Goal: Task Accomplishment & Management: Use online tool/utility

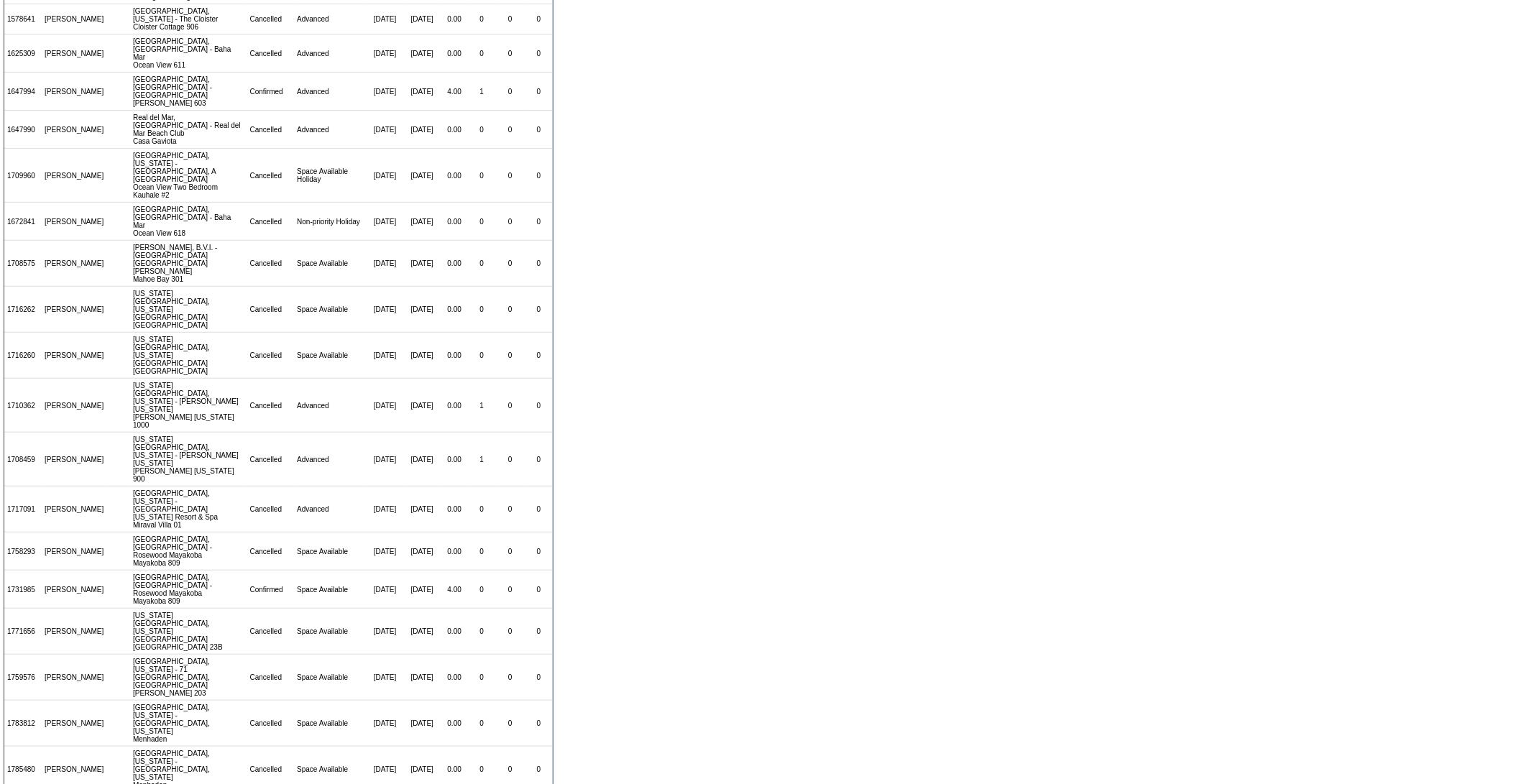
scroll to position [160, 0]
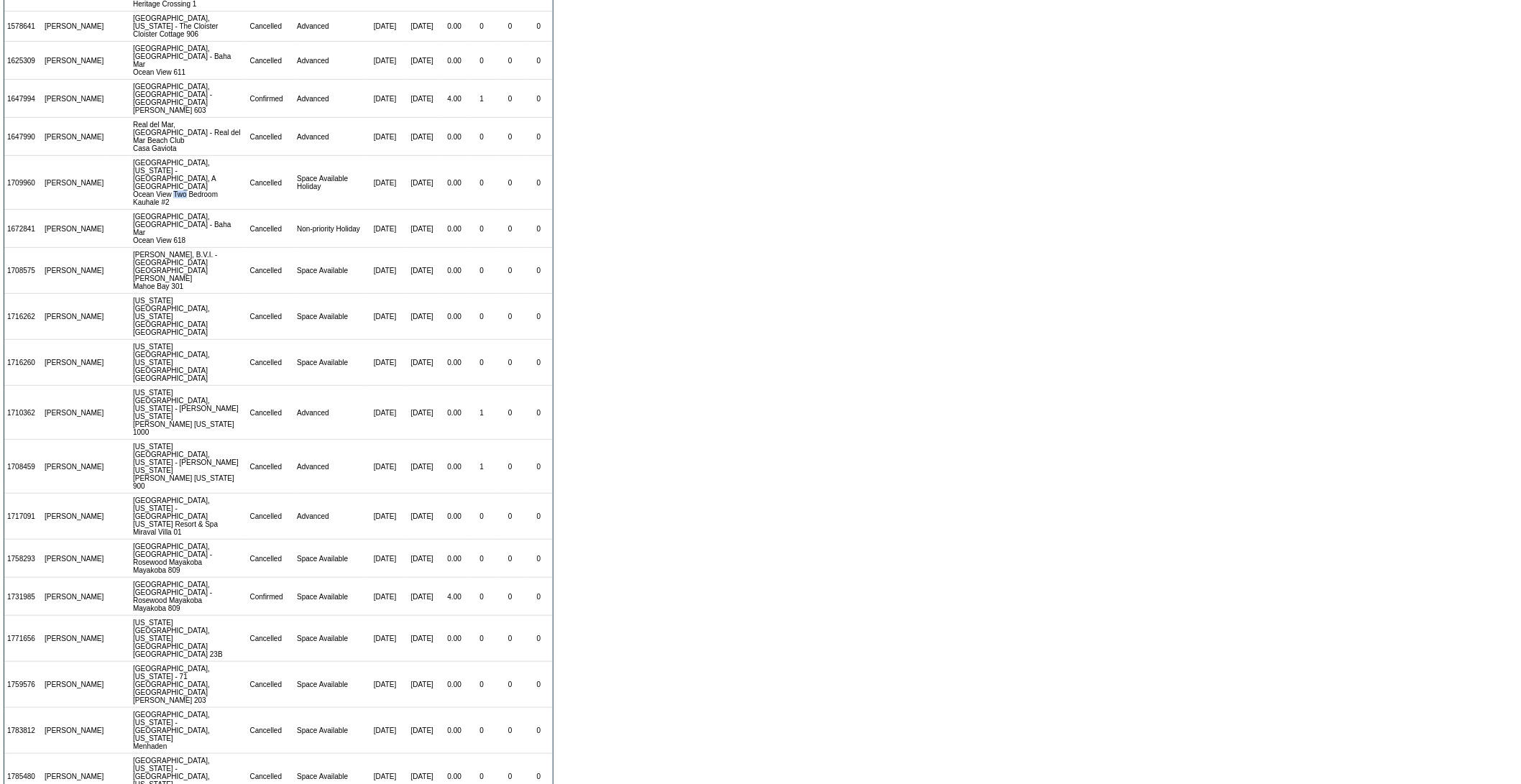
drag, startPoint x: 171, startPoint y: 161, endPoint x: 183, endPoint y: 161, distance: 12.0
click at [183, 161] on td "[GEOGRAPHIC_DATA], [US_STATE] - [GEOGRAPHIC_DATA], A [GEOGRAPHIC_DATA] [GEOGRAP…" at bounding box center [189, 183] width 117 height 54
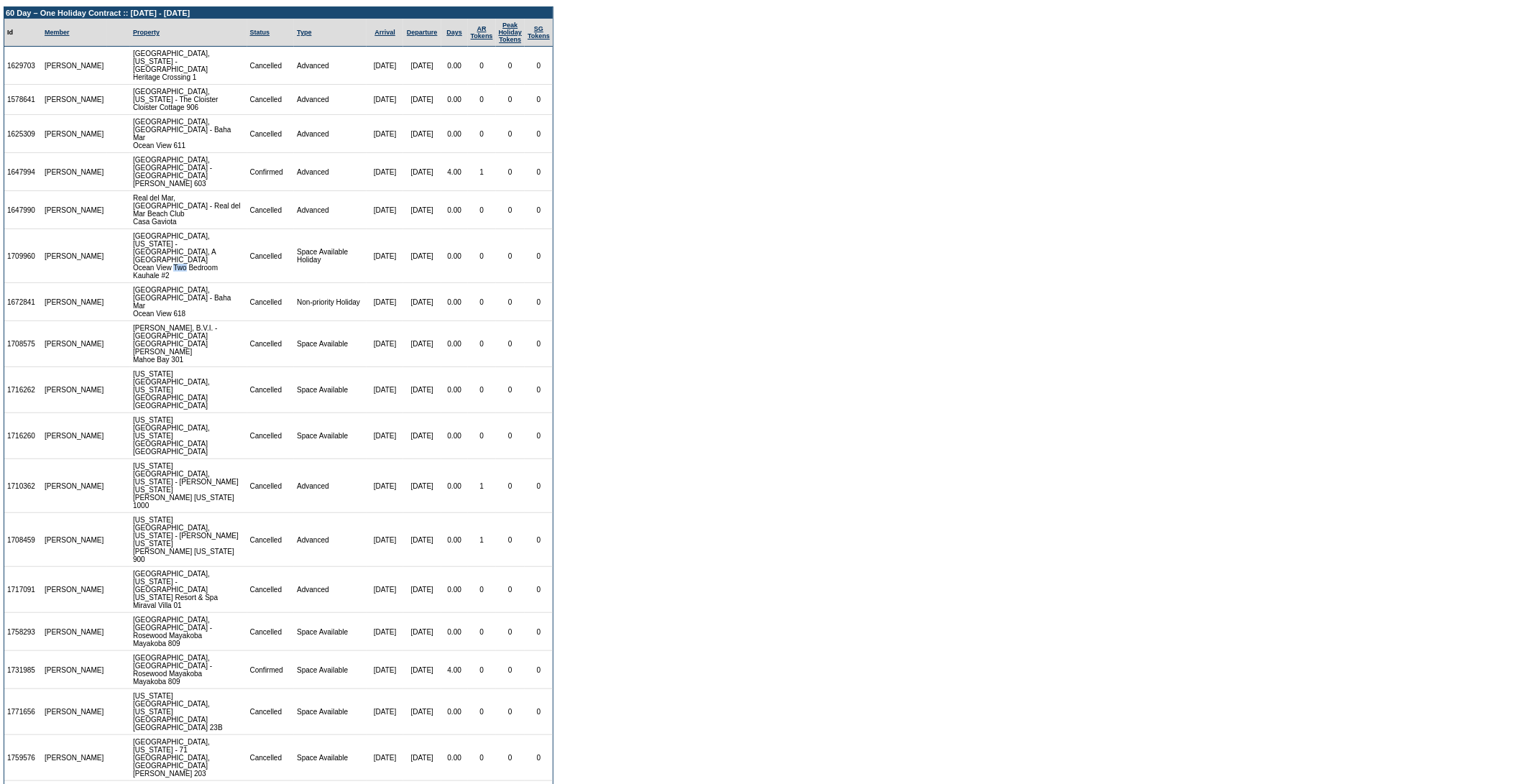
scroll to position [0, 0]
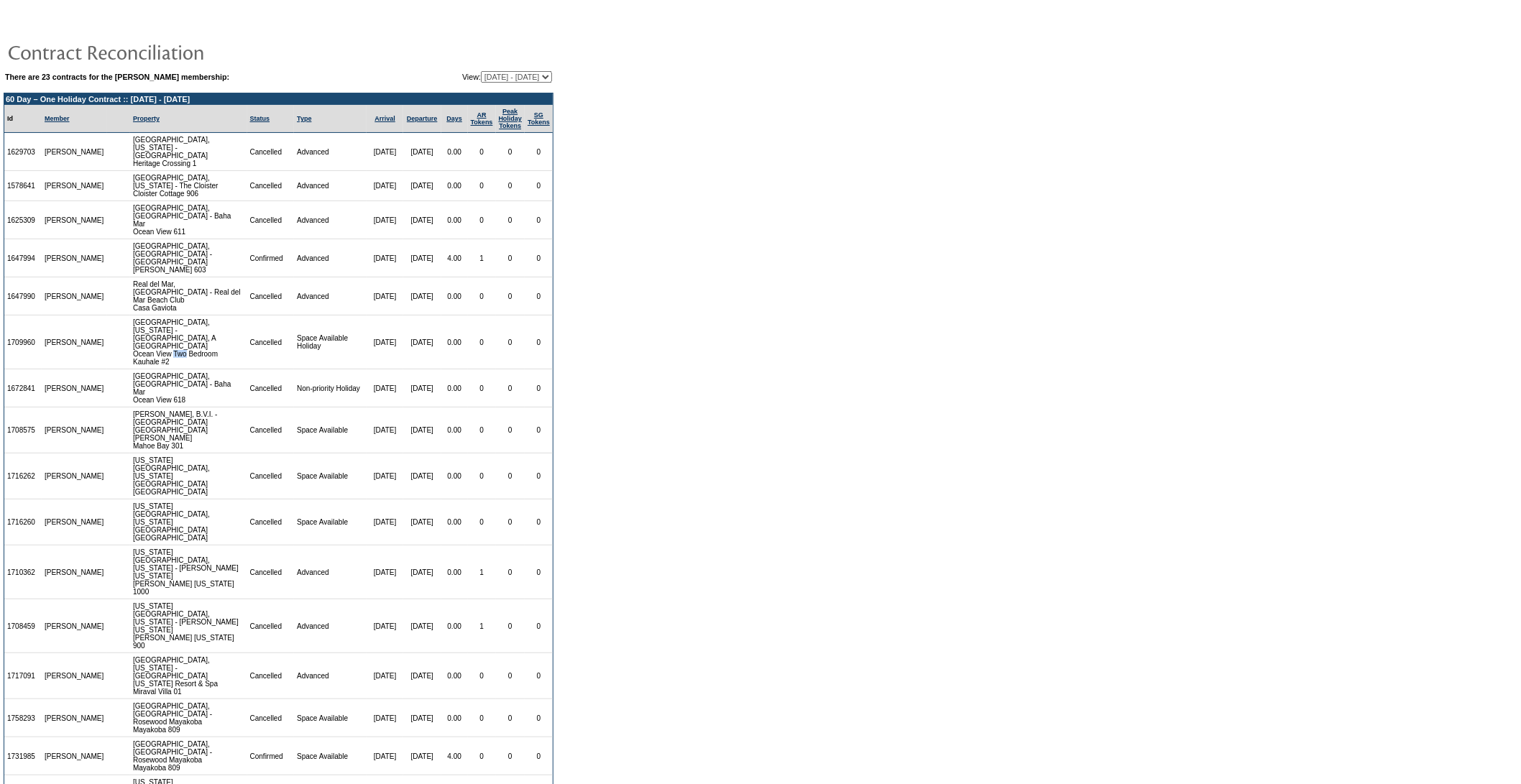
click at [487, 75] on select "[DATE] - [DATE] [DATE] - [DATE] [DATE] - [DATE] [DATE] - [DATE] [DATE] - [DATE]…" at bounding box center [516, 76] width 71 height 11
select select "137250"
click at [481, 71] on select "[DATE] - [DATE] [DATE] - [DATE] [DATE] - [DATE] [DATE] - [DATE] [DATE] - [DATE]…" at bounding box center [516, 76] width 71 height 11
